Goal: Task Accomplishment & Management: Complete application form

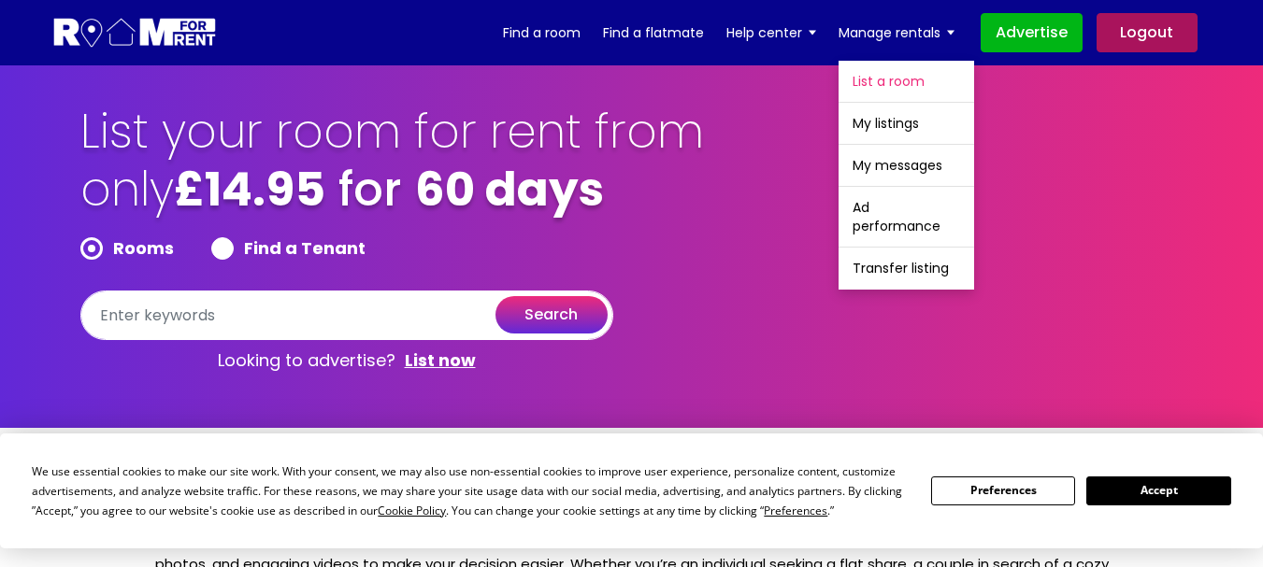
click at [903, 76] on link "List a room" at bounding box center [906, 81] width 136 height 41
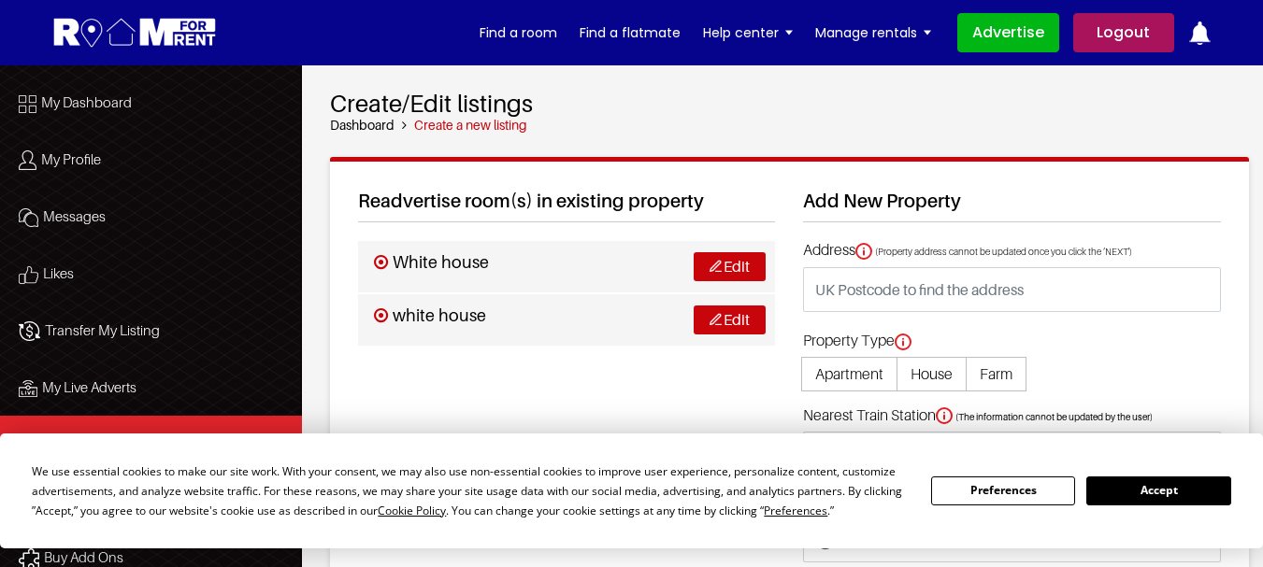
click at [1164, 492] on button "Accept" at bounding box center [1158, 491] width 144 height 29
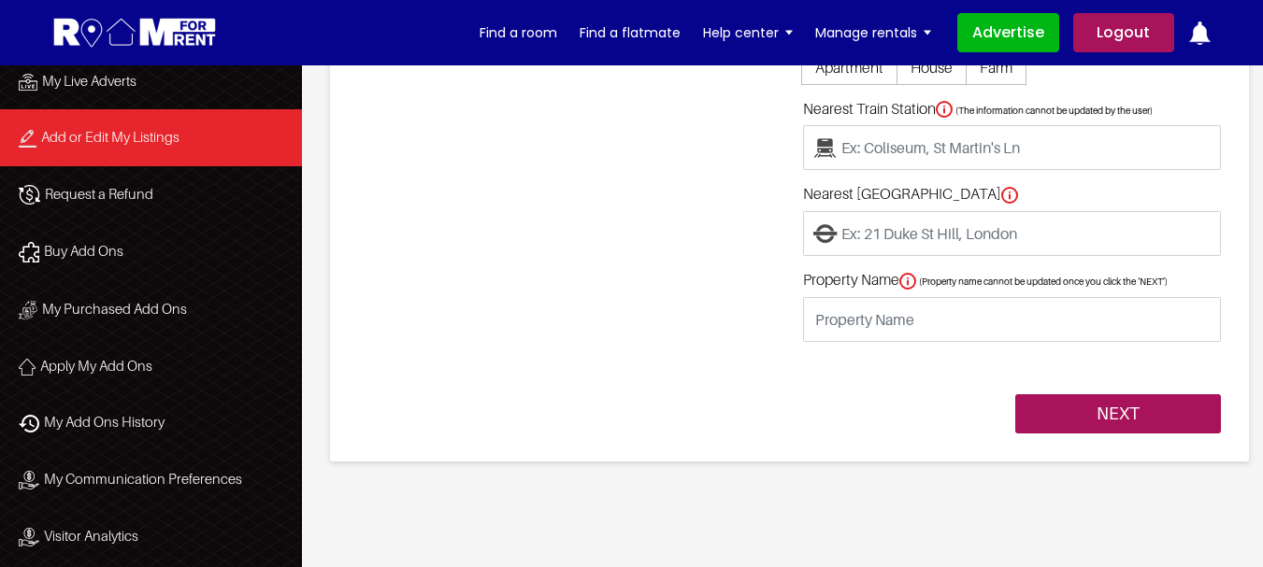
scroll to position [280, 0]
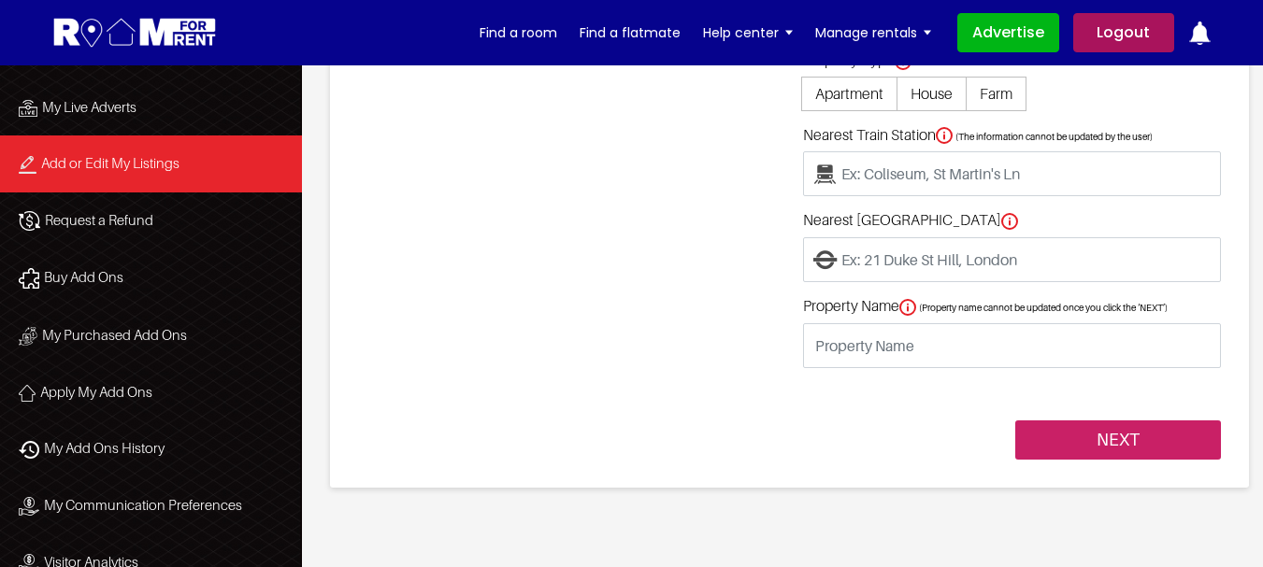
click at [1109, 445] on input "NEXT" at bounding box center [1118, 440] width 206 height 39
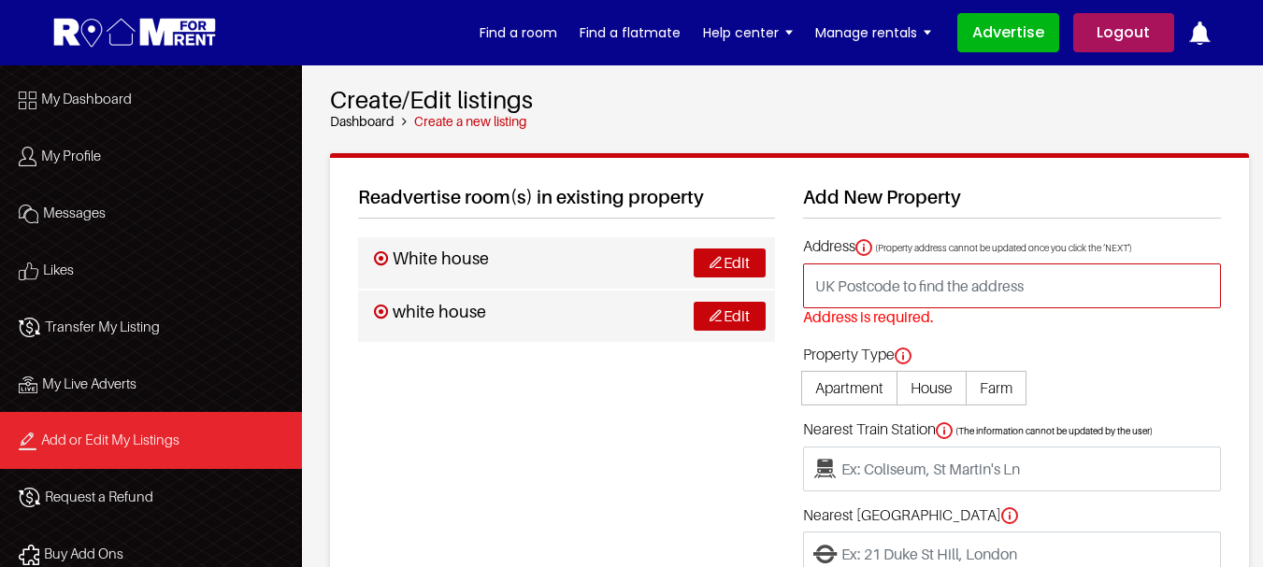
scroll to position [0, 0]
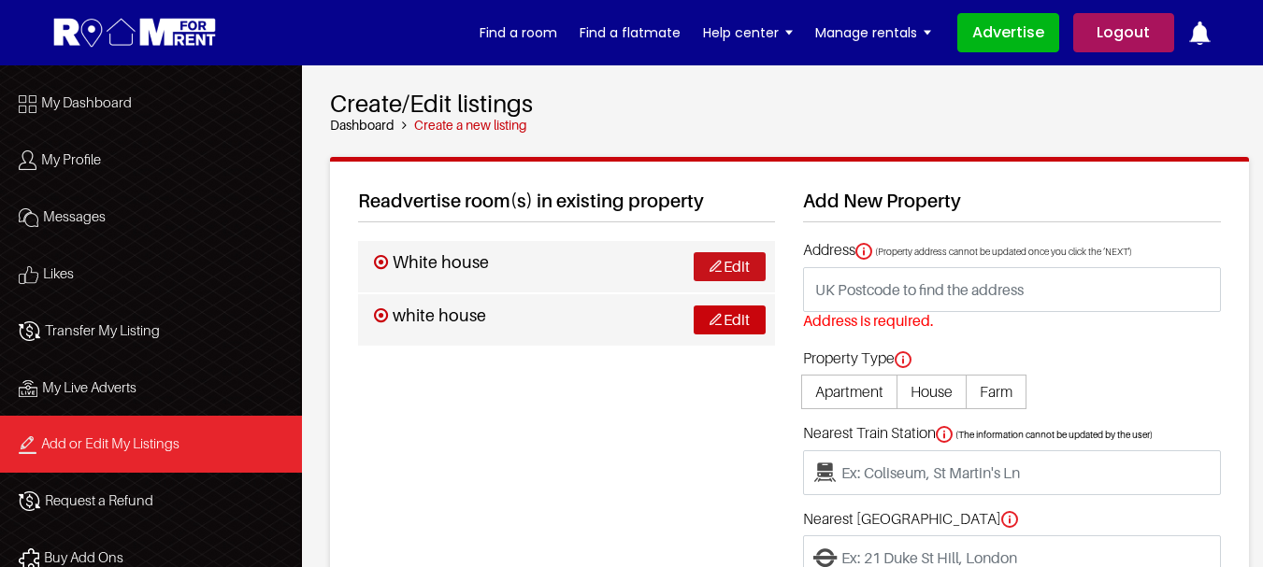
click at [721, 272] on link "Edit" at bounding box center [730, 266] width 72 height 29
